Goal: Transaction & Acquisition: Purchase product/service

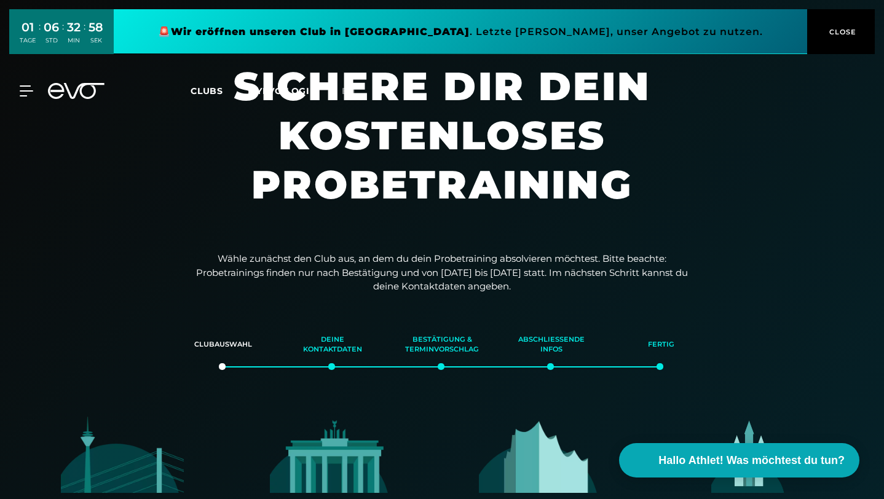
click at [839, 31] on span "CLOSE" at bounding box center [842, 31] width 30 height 11
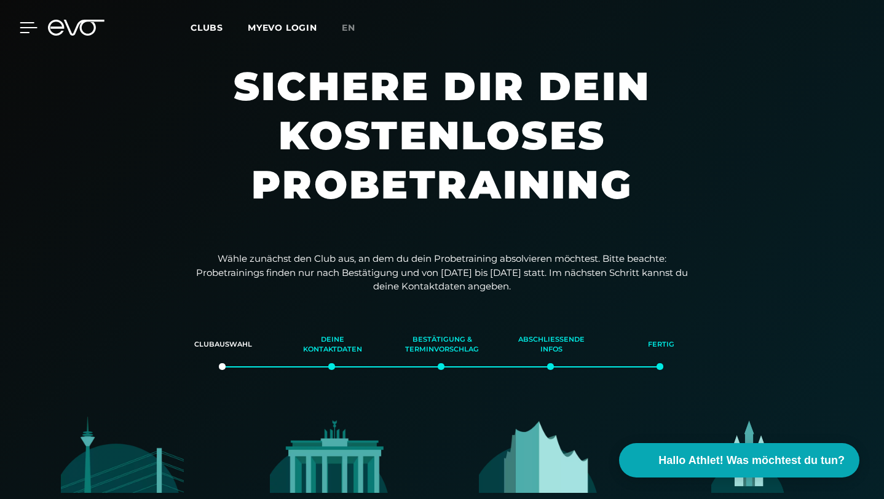
click at [30, 26] on icon at bounding box center [29, 27] width 18 height 11
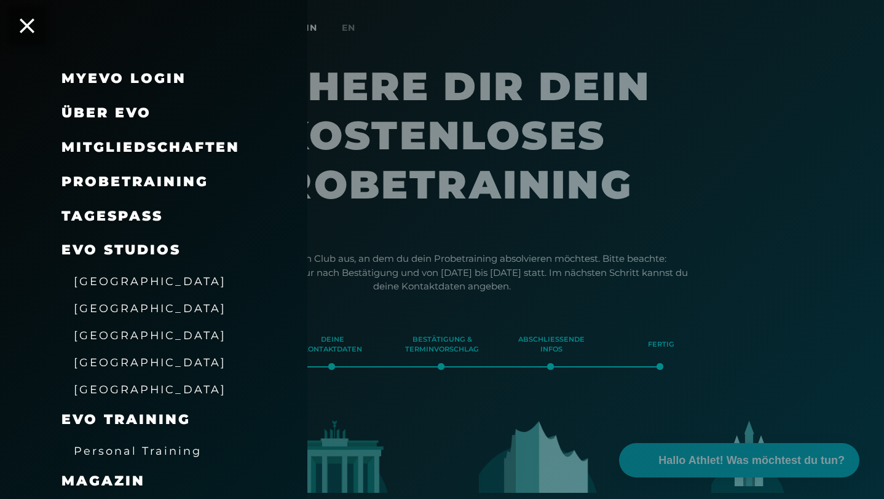
click at [121, 149] on span "Mitgliedschaften" at bounding box center [150, 147] width 178 height 17
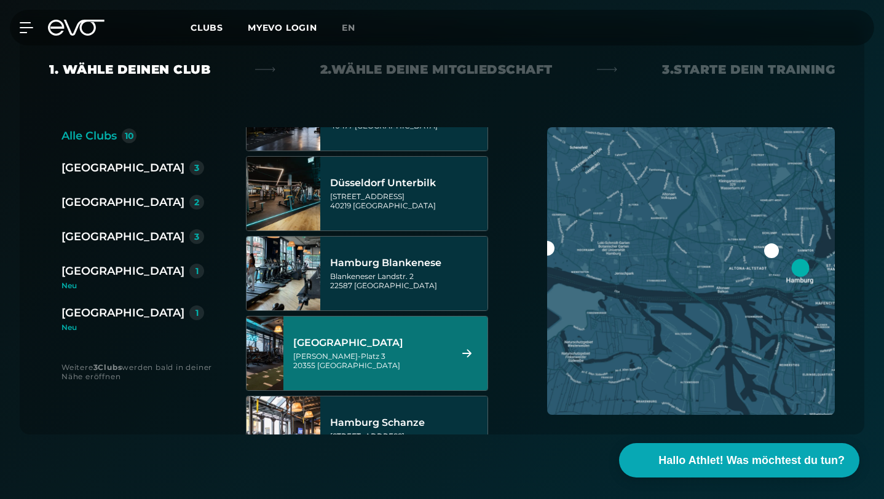
scroll to position [296, 0]
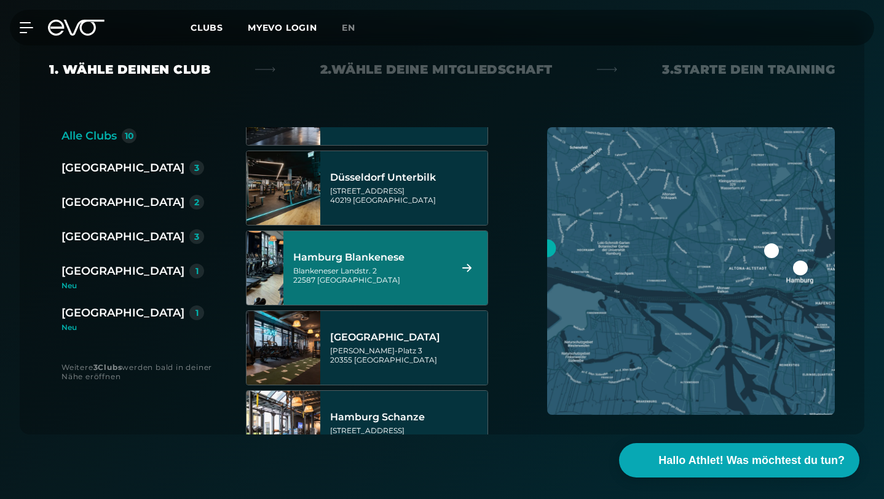
click at [400, 266] on div "Blankeneser Landstr. 2 22587 [GEOGRAPHIC_DATA]" at bounding box center [370, 275] width 154 height 18
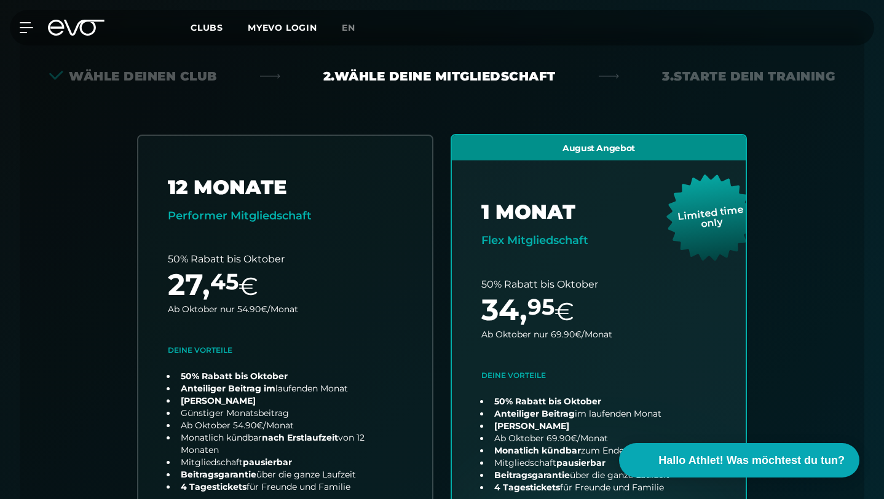
scroll to position [306, 0]
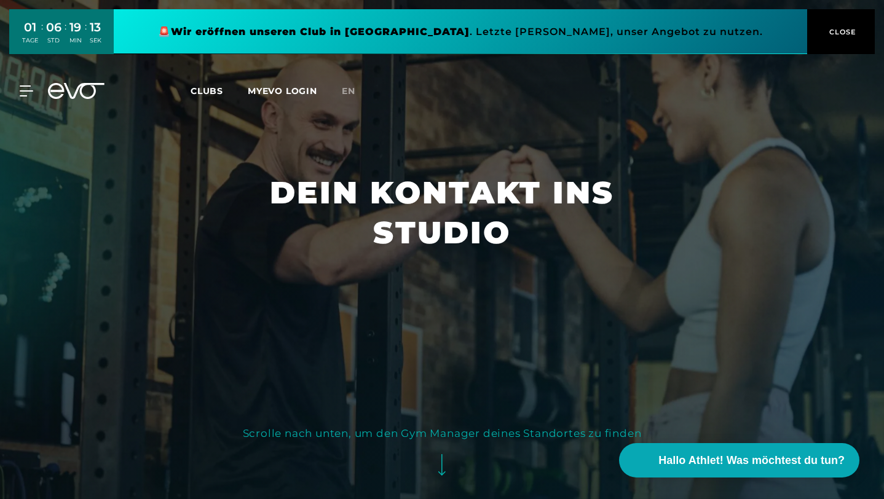
click at [38, 90] on div "MyEVO Login Über EVO Mitgliedschaften Probetraining TAGESPASS EVO Studios Düsse…" at bounding box center [19, 90] width 43 height 11
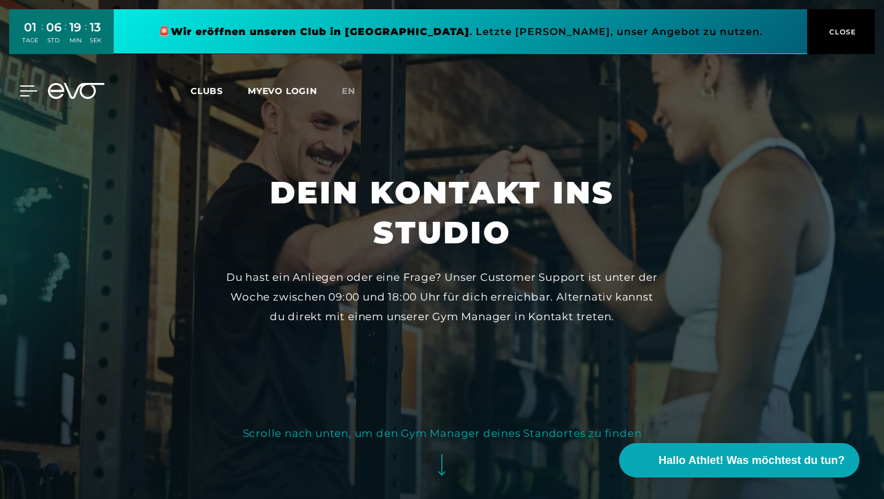
click at [25, 90] on icon at bounding box center [28, 91] width 17 height 10
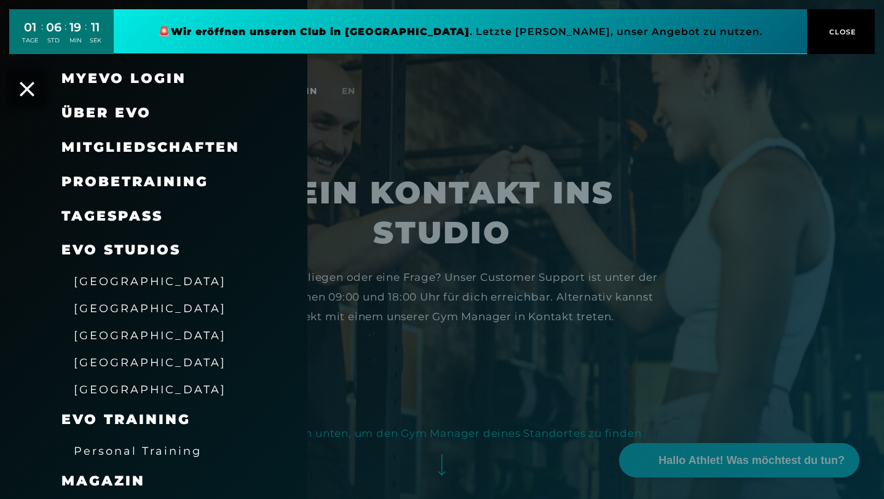
click at [124, 147] on span "Mitgliedschaften" at bounding box center [150, 147] width 178 height 17
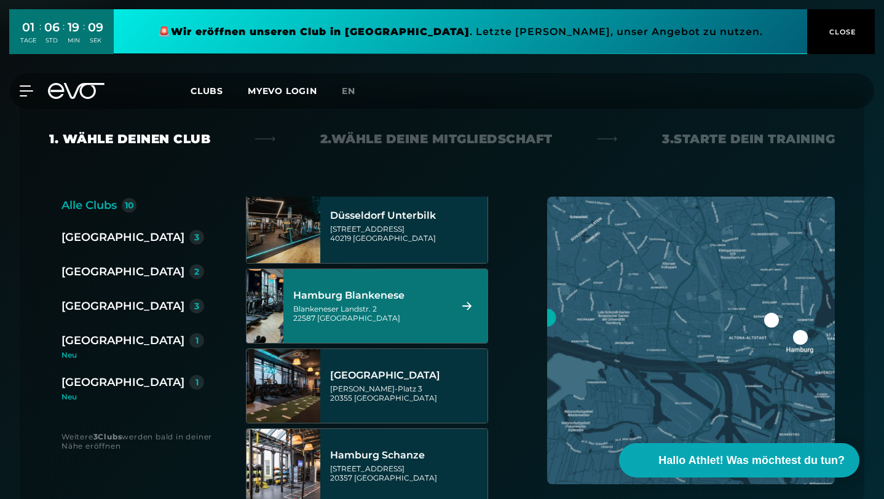
scroll to position [328, 0]
click at [343, 304] on div "Blankeneser Landstr. 2 22587 [GEOGRAPHIC_DATA]" at bounding box center [370, 313] width 154 height 18
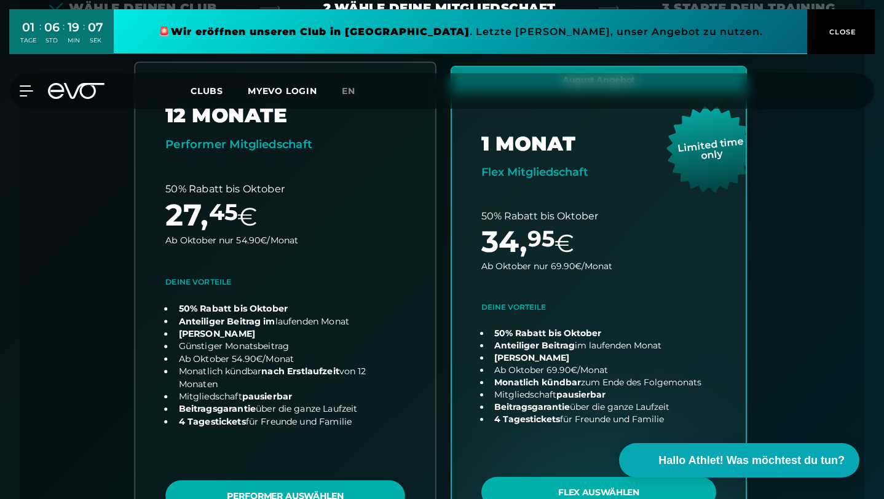
scroll to position [362, 0]
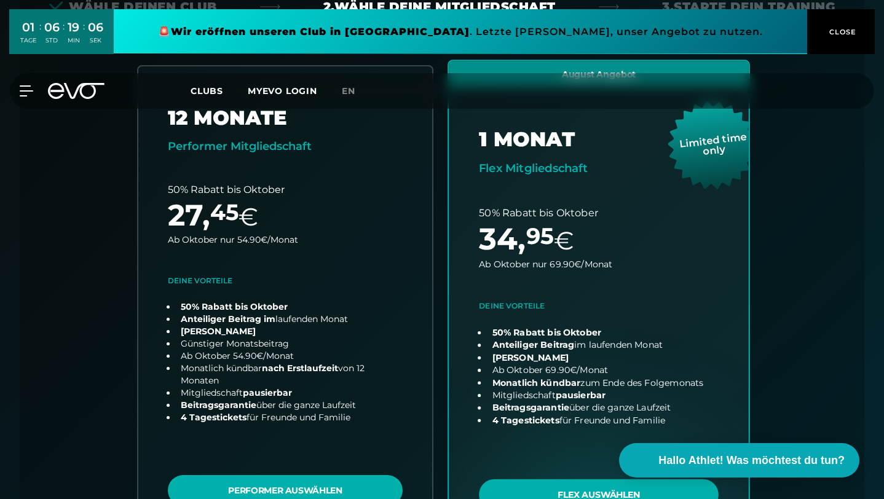
click at [590, 434] on link "choose plan" at bounding box center [599, 303] width 300 height 484
click at [573, 431] on link "choose plan" at bounding box center [599, 303] width 300 height 484
